Goal: Find specific page/section: Find specific page/section

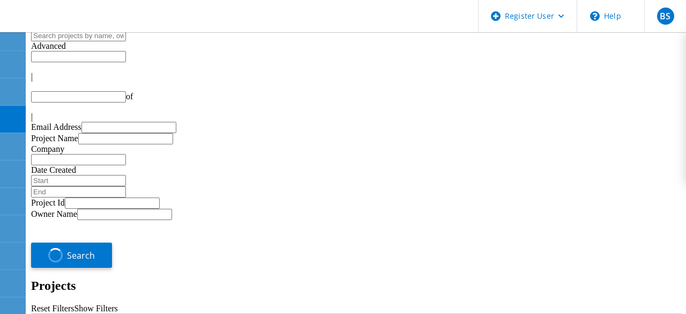
type input "1"
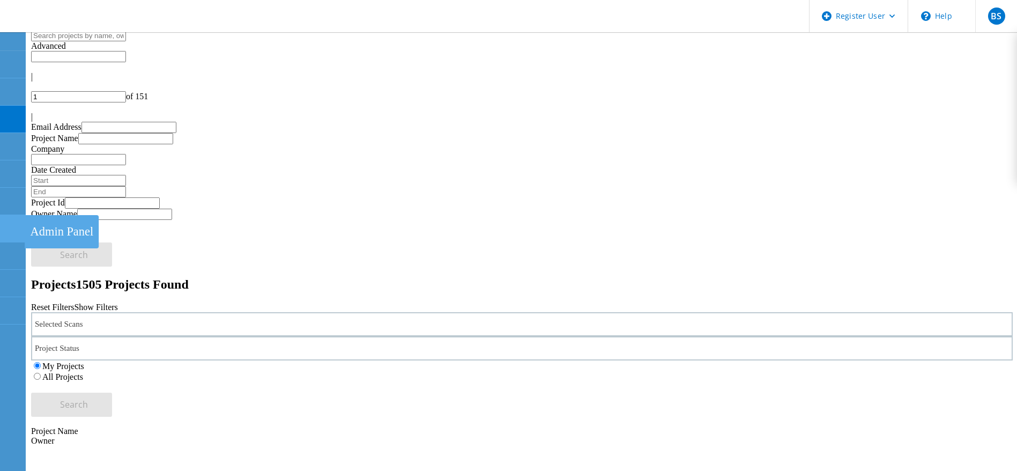
click at [16, 230] on icon at bounding box center [12, 228] width 13 height 10
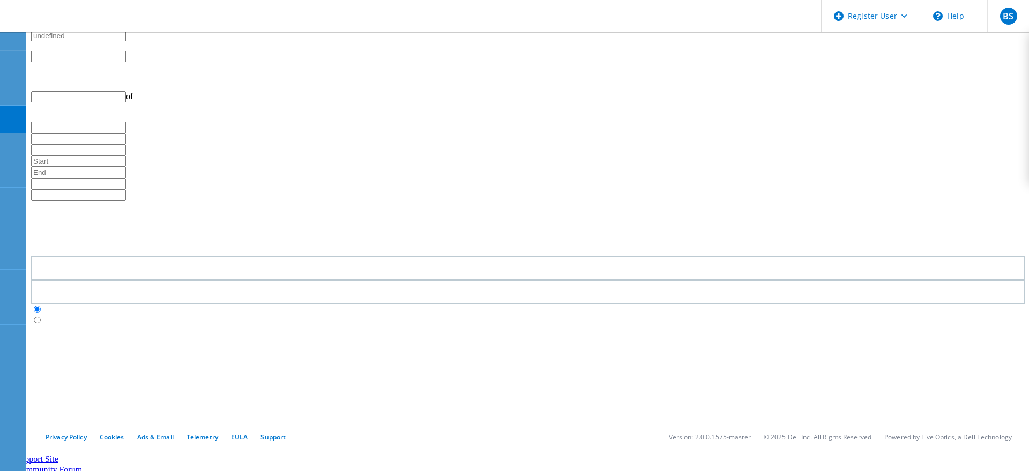
type input "1"
